Goal: Book appointment/travel/reservation

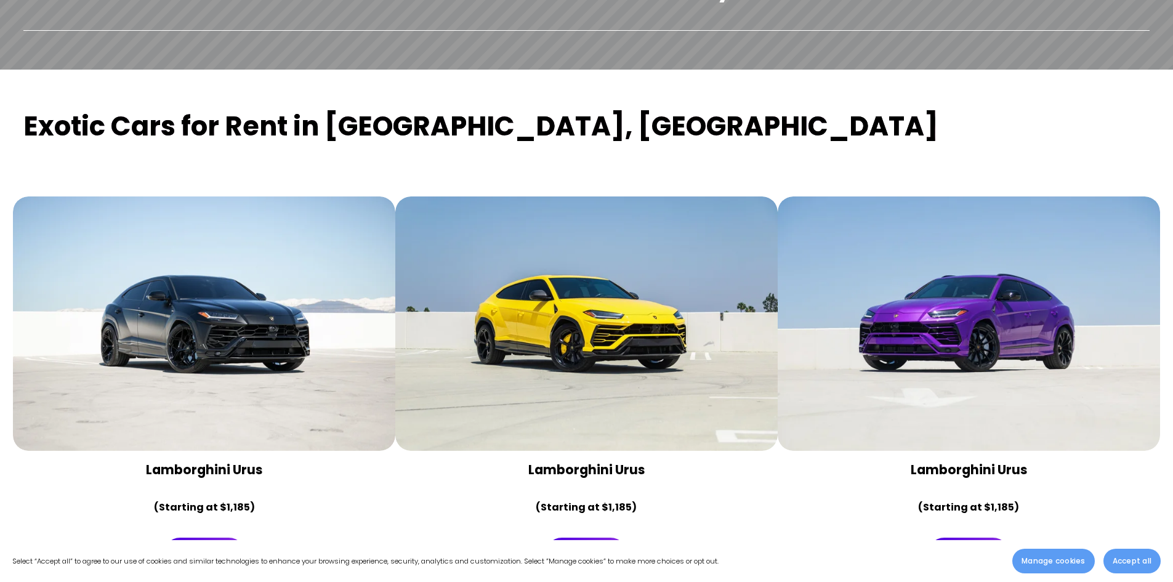
scroll to position [185, 0]
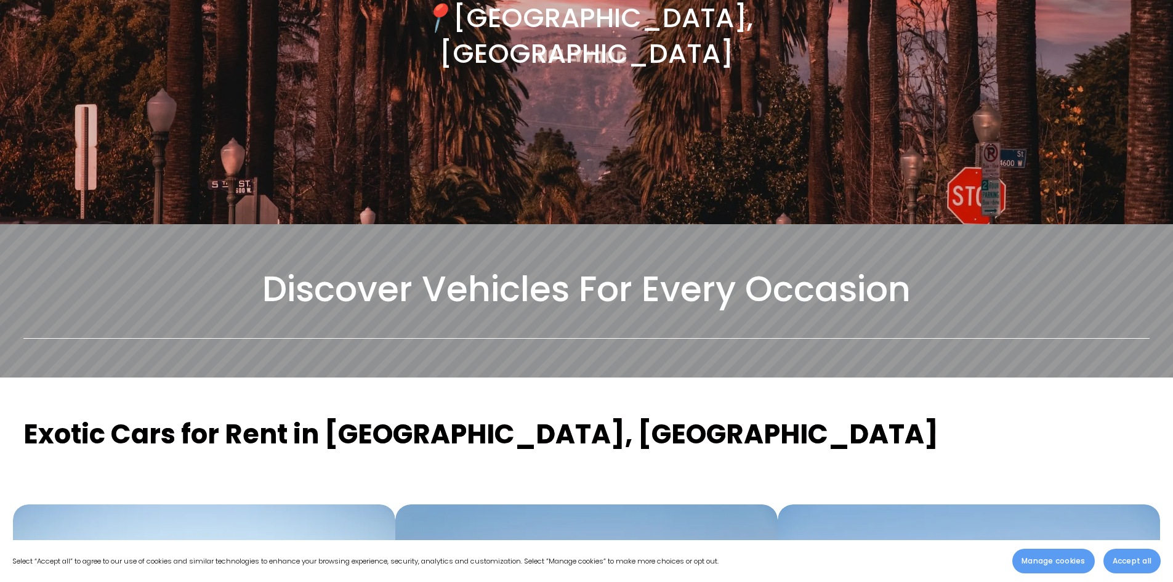
drag, startPoint x: 1148, startPoint y: 571, endPoint x: 1105, endPoint y: 562, distance: 43.5
click at [1148, 570] on button "Accept all" at bounding box center [1131, 561] width 57 height 25
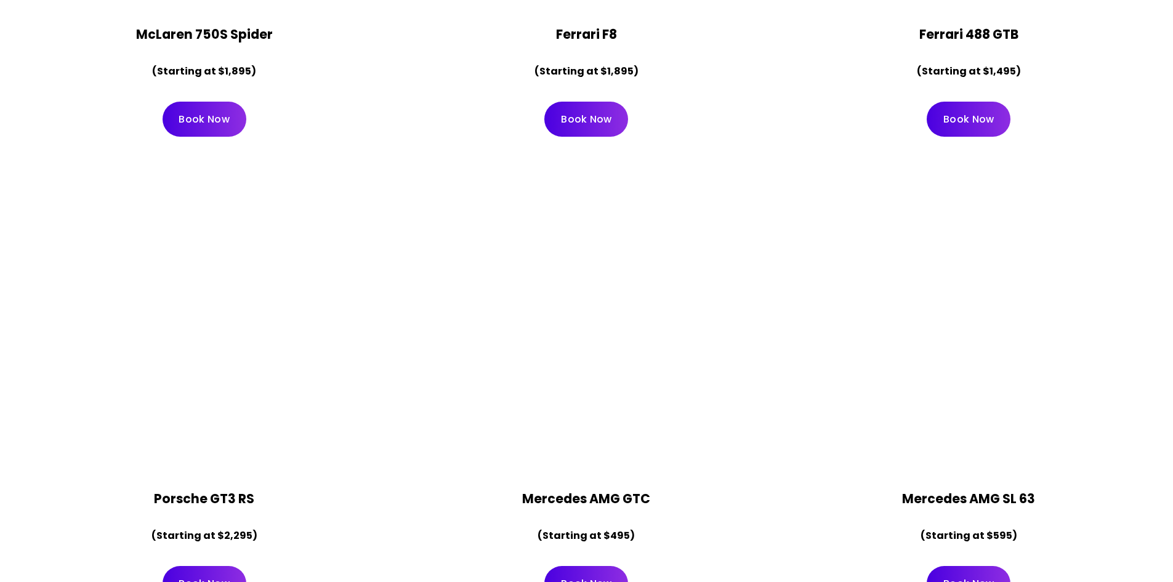
scroll to position [2463, 0]
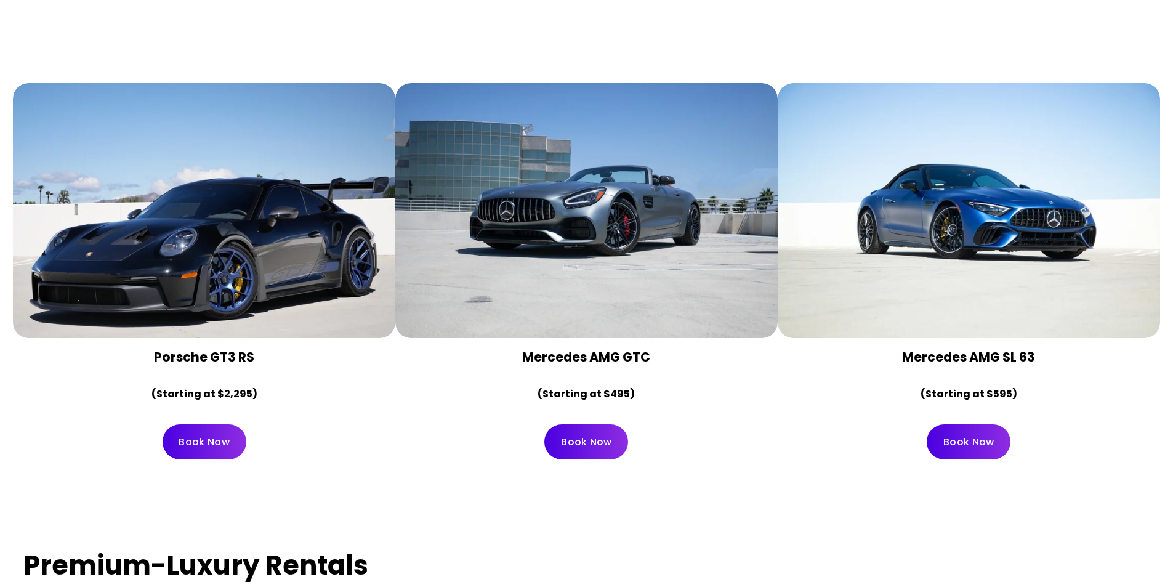
click at [588, 424] on link "Book Now" at bounding box center [586, 441] width 84 height 35
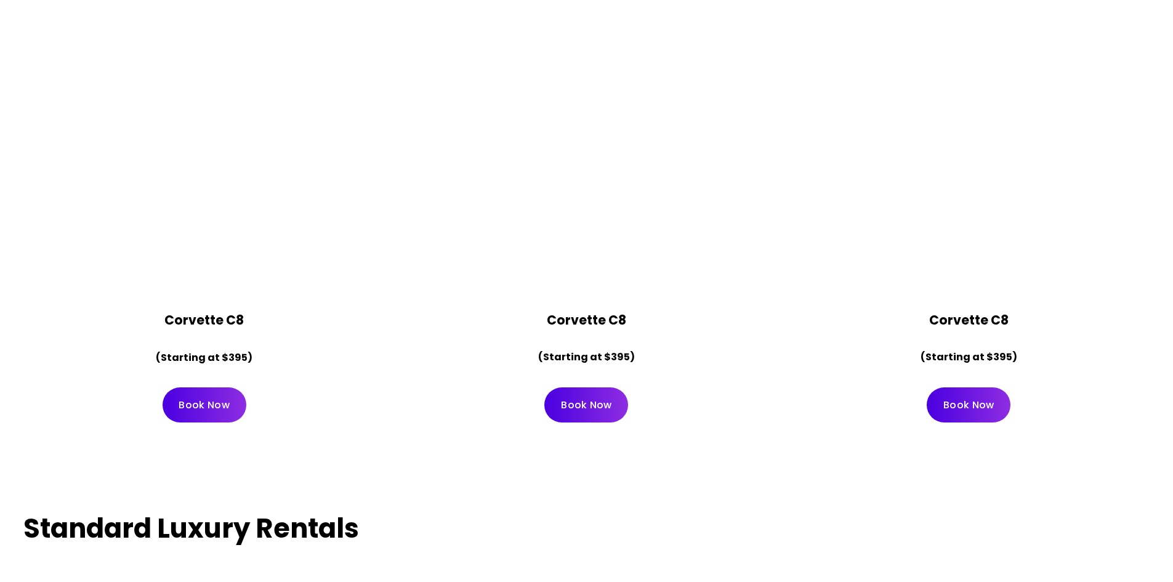
scroll to position [5289, 0]
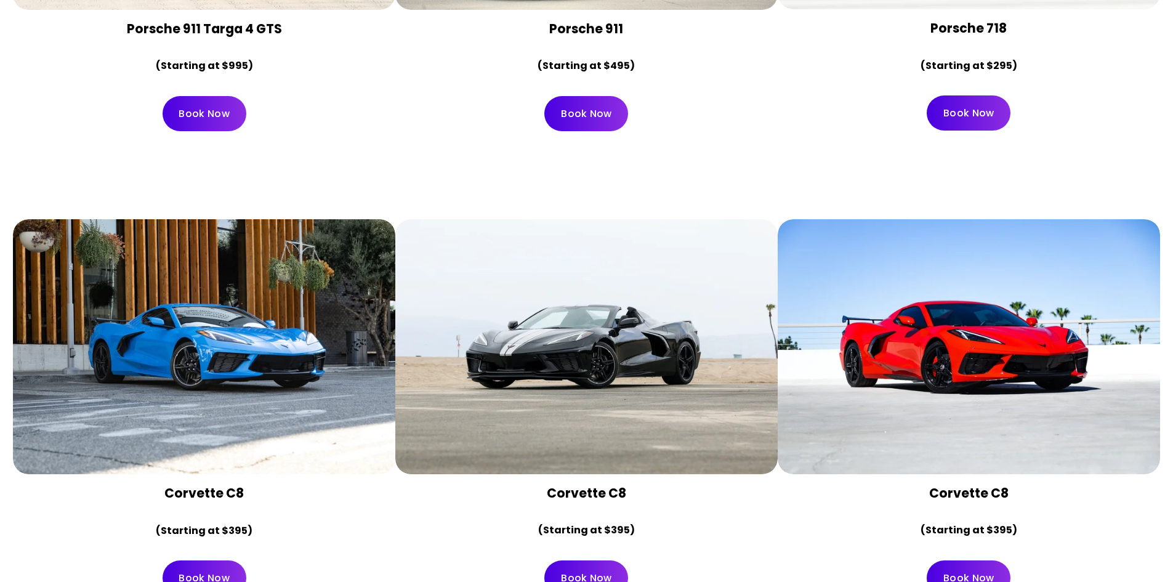
click at [965, 560] on link "Book Now" at bounding box center [969, 577] width 84 height 35
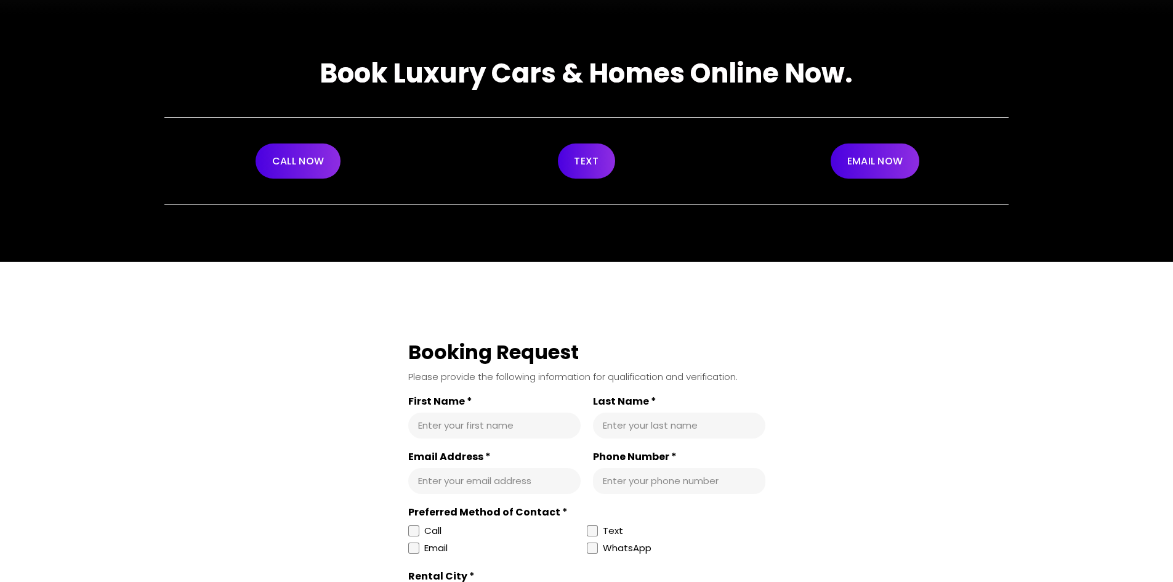
scroll to position [123, 0]
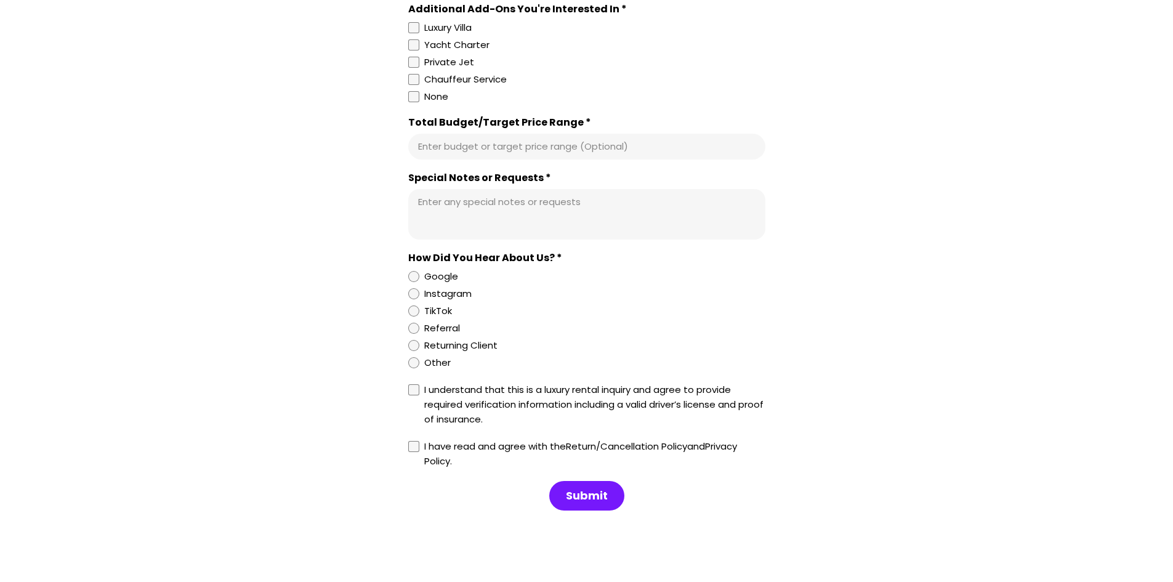
scroll to position [1108, 0]
